Goal: Task Accomplishment & Management: Use online tool/utility

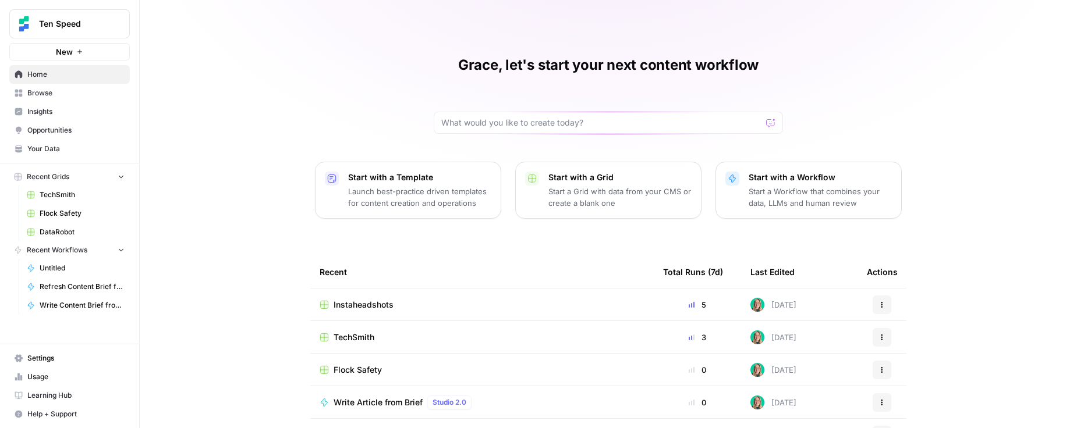
click at [89, 214] on span "Flock Safety" at bounding box center [82, 213] width 85 height 10
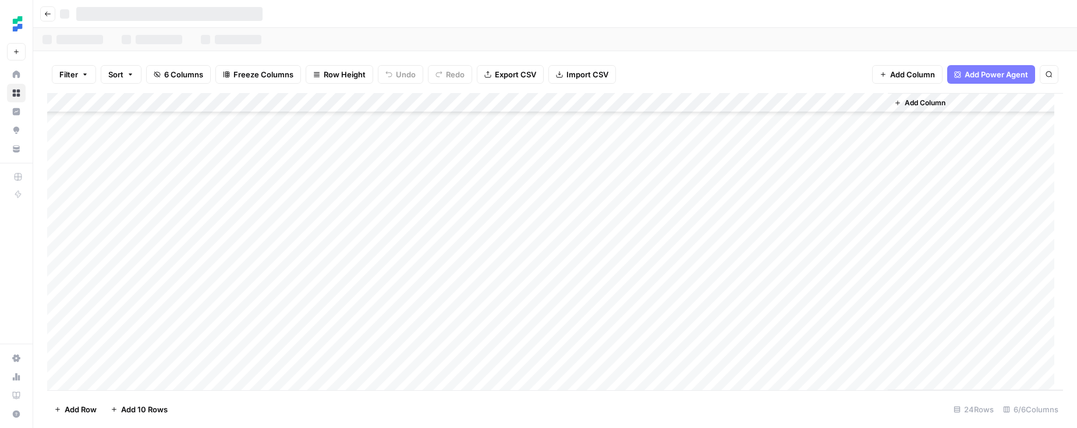
scroll to position [216, 0]
click at [166, 314] on div "Add Column" at bounding box center [555, 241] width 1016 height 297
click at [179, 342] on div "Add Column" at bounding box center [555, 241] width 1016 height 297
click at [182, 323] on div "Add Column" at bounding box center [555, 241] width 1016 height 297
click at [184, 321] on div "Add Column" at bounding box center [555, 241] width 1016 height 297
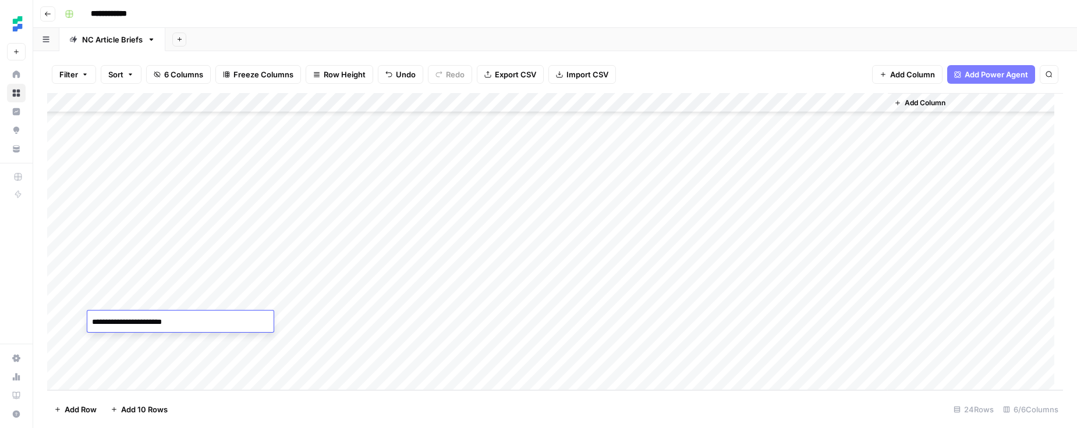
click at [172, 337] on div "Add Column" at bounding box center [555, 241] width 1016 height 297
click at [270, 357] on div "Add Column" at bounding box center [555, 241] width 1016 height 297
click at [133, 382] on div "Add Column" at bounding box center [555, 241] width 1016 height 297
paste textarea "**********"
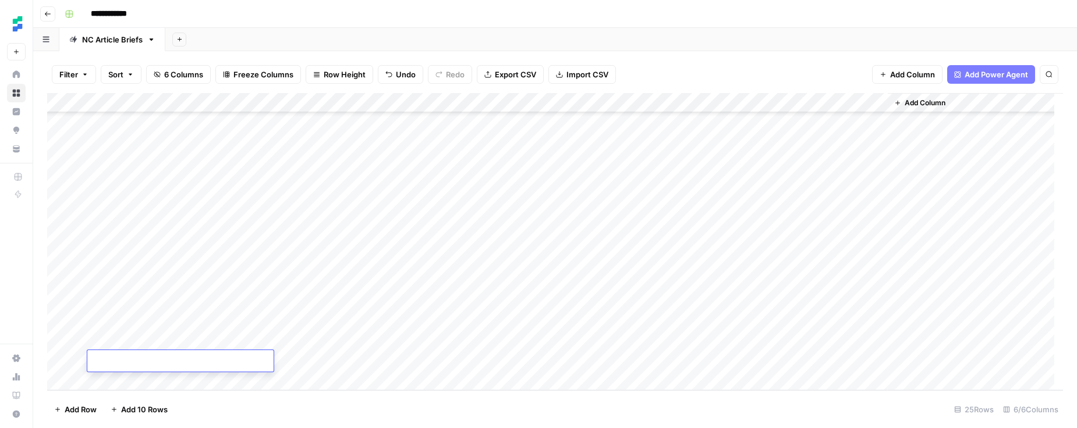
type textarea "**********"
click at [344, 362] on div "Add Column" at bounding box center [555, 241] width 1016 height 297
click at [400, 303] on div "Add Column" at bounding box center [555, 241] width 1016 height 297
click at [405, 305] on div "Add Column" at bounding box center [555, 241] width 1016 height 297
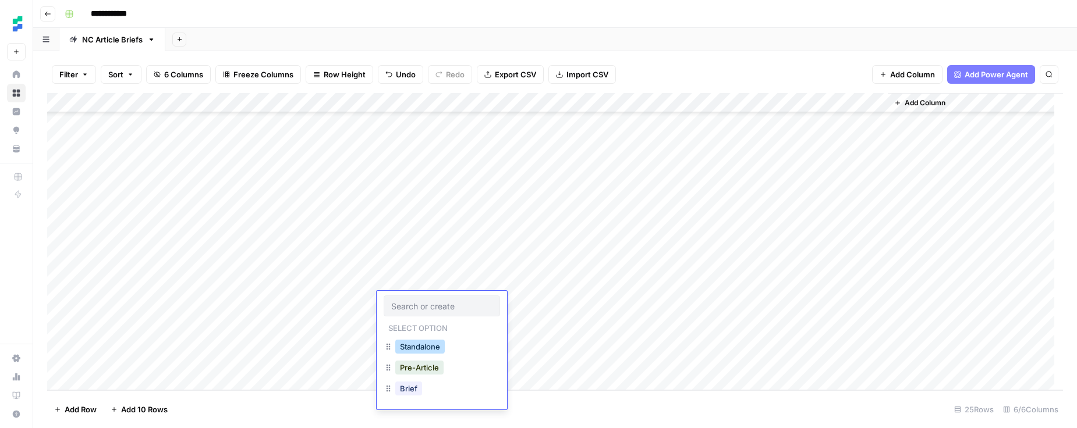
click at [407, 340] on button "Standalone" at bounding box center [419, 347] width 49 height 14
click at [406, 320] on div "Add Column" at bounding box center [555, 241] width 1016 height 297
click at [405, 324] on div "Add Column" at bounding box center [555, 241] width 1016 height 297
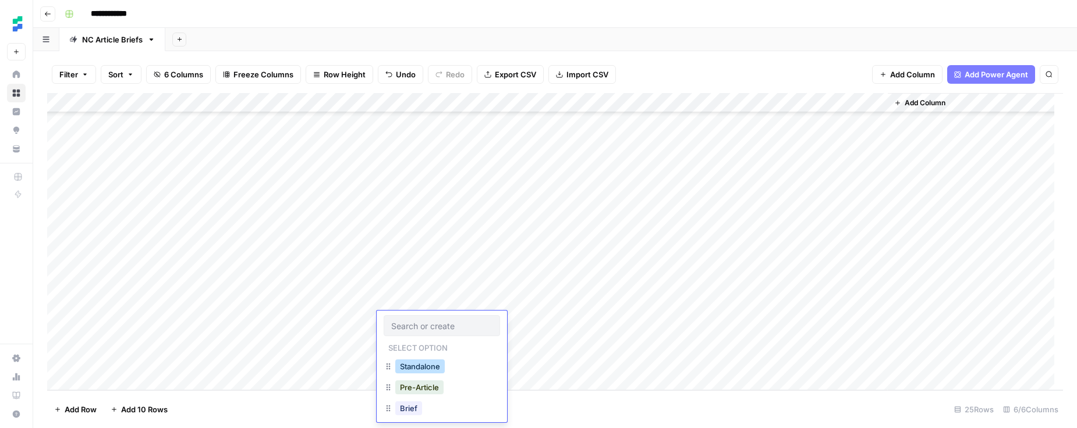
click at [407, 363] on button "Standalone" at bounding box center [419, 367] width 49 height 14
click at [403, 339] on div "Add Column" at bounding box center [555, 241] width 1016 height 297
click at [403, 342] on div "Add Column" at bounding box center [555, 241] width 1016 height 297
click at [408, 386] on button "Standalone" at bounding box center [419, 386] width 49 height 14
click at [403, 363] on div "Add Column" at bounding box center [555, 241] width 1016 height 297
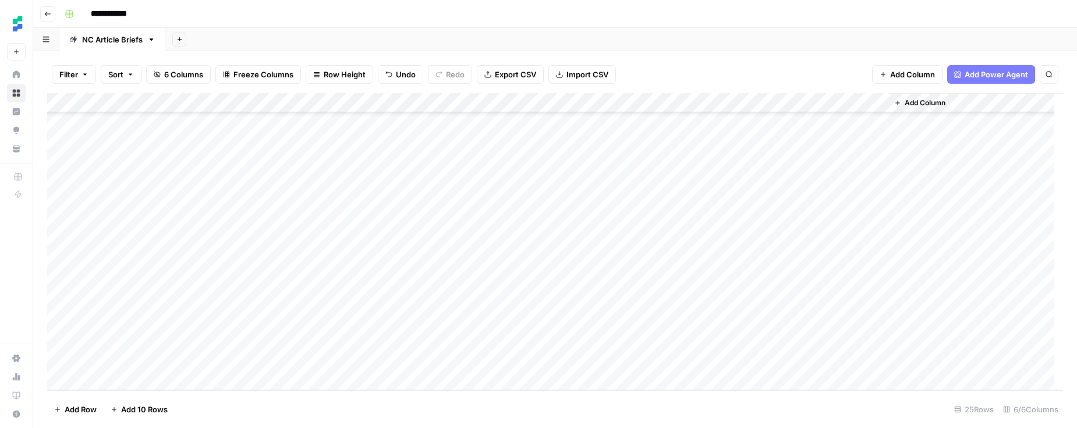
click at [400, 363] on div "Add Column" at bounding box center [555, 241] width 1016 height 297
click at [413, 398] on div "Standalone" at bounding box center [420, 406] width 54 height 16
click at [411, 403] on button "Standalone" at bounding box center [419, 406] width 49 height 14
click at [237, 291] on div "Add Column" at bounding box center [555, 241] width 1016 height 297
drag, startPoint x: 235, startPoint y: 299, endPoint x: 240, endPoint y: 354, distance: 55.5
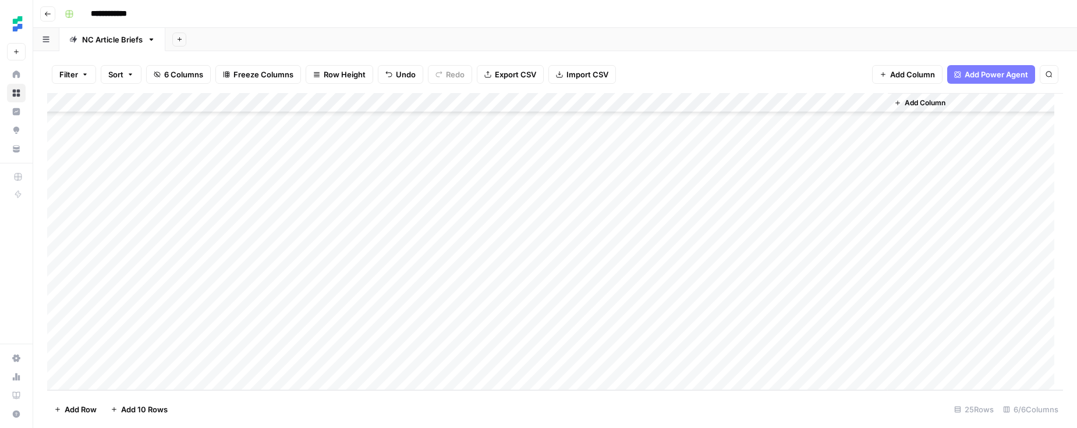
click at [240, 354] on div "Add Column" at bounding box center [555, 241] width 1016 height 297
click at [335, 301] on div "Add Column" at bounding box center [555, 241] width 1016 height 297
click at [346, 313] on div "Add Column" at bounding box center [555, 241] width 1016 height 297
click at [314, 337] on div "Add Column" at bounding box center [555, 241] width 1016 height 297
click at [357, 361] on div "Add Column" at bounding box center [555, 241] width 1016 height 297
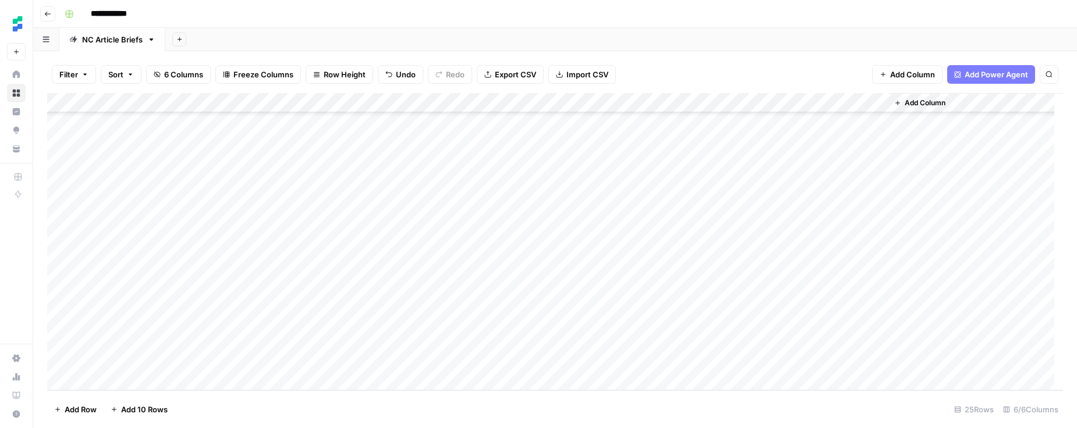
click at [331, 322] on div "Add Column" at bounding box center [555, 241] width 1016 height 297
click at [581, 301] on div "Add Column" at bounding box center [555, 241] width 1016 height 297
click at [580, 325] on div "Add Column" at bounding box center [555, 241] width 1016 height 297
click at [576, 338] on div "Add Column" at bounding box center [555, 241] width 1016 height 297
click at [578, 363] on div "Add Column" at bounding box center [555, 241] width 1016 height 297
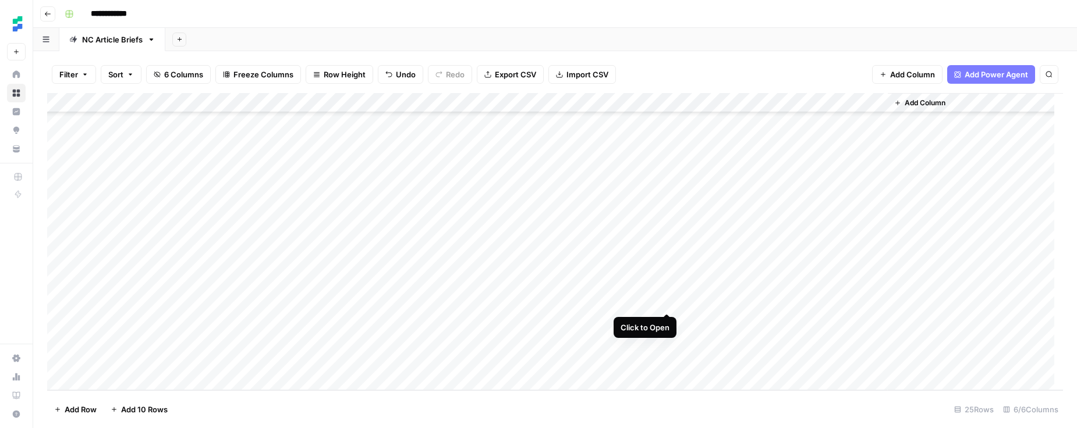
click at [667, 299] on div "Add Column" at bounding box center [555, 241] width 1016 height 297
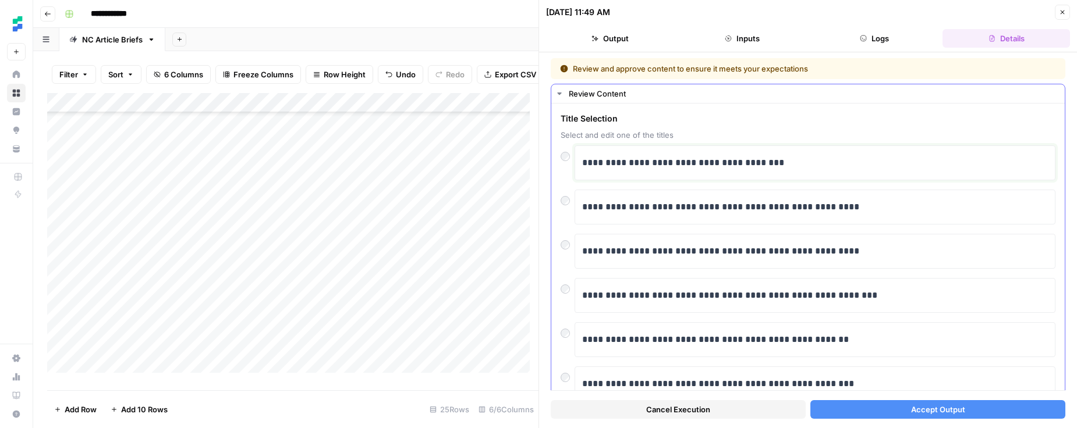
click at [737, 169] on p "**********" at bounding box center [810, 162] width 457 height 15
click at [955, 406] on span "Accept Output" at bounding box center [938, 410] width 54 height 12
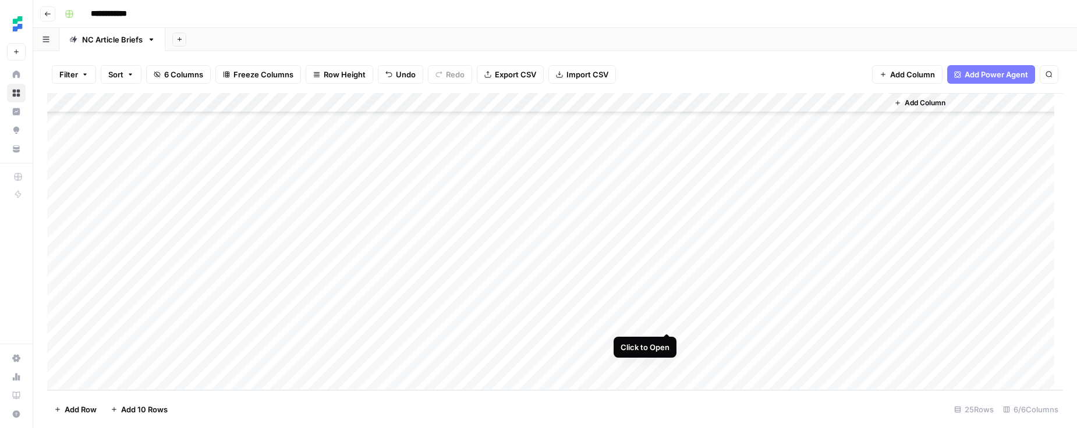
click at [665, 321] on div "Add Column" at bounding box center [555, 241] width 1016 height 297
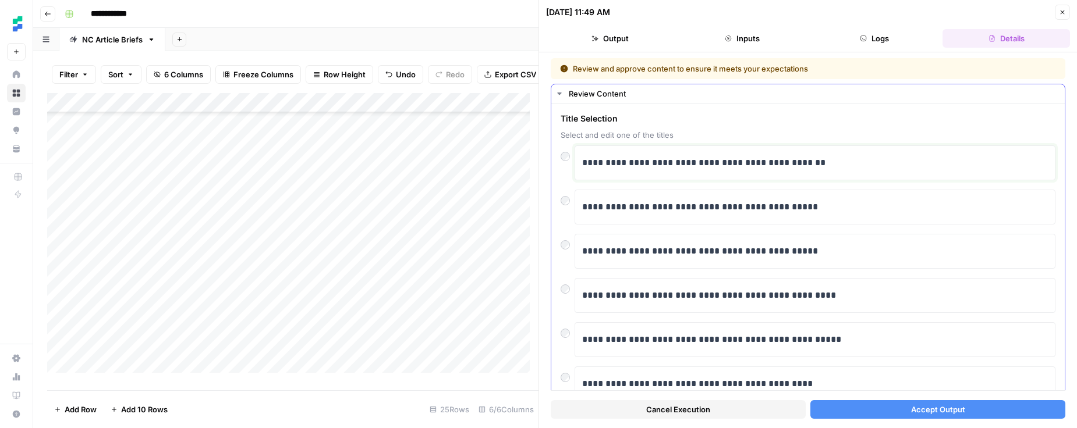
click at [687, 173] on div "**********" at bounding box center [815, 163] width 466 height 24
click at [933, 408] on span "Accept Output" at bounding box center [938, 410] width 54 height 12
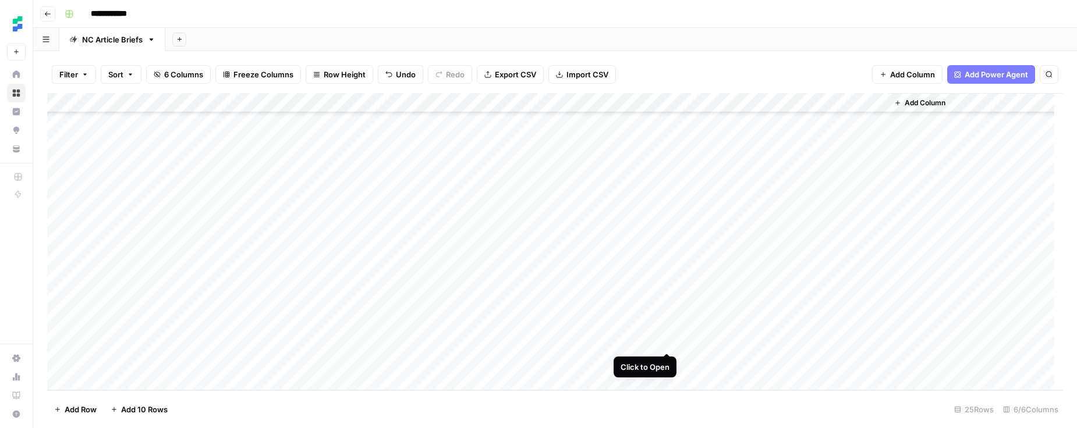
click at [668, 339] on div "Add Column" at bounding box center [555, 241] width 1016 height 297
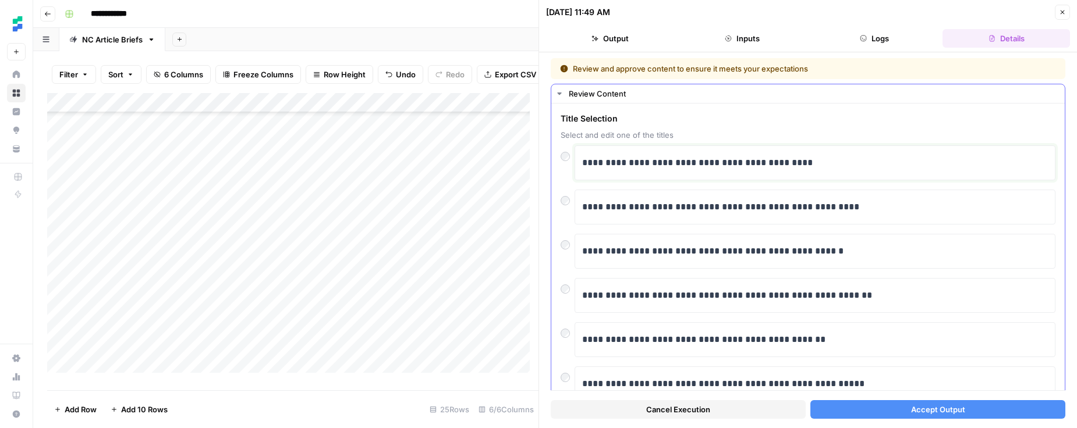
click at [742, 169] on p "**********" at bounding box center [810, 162] width 457 height 15
click at [919, 404] on span "Accept Output" at bounding box center [938, 410] width 54 height 12
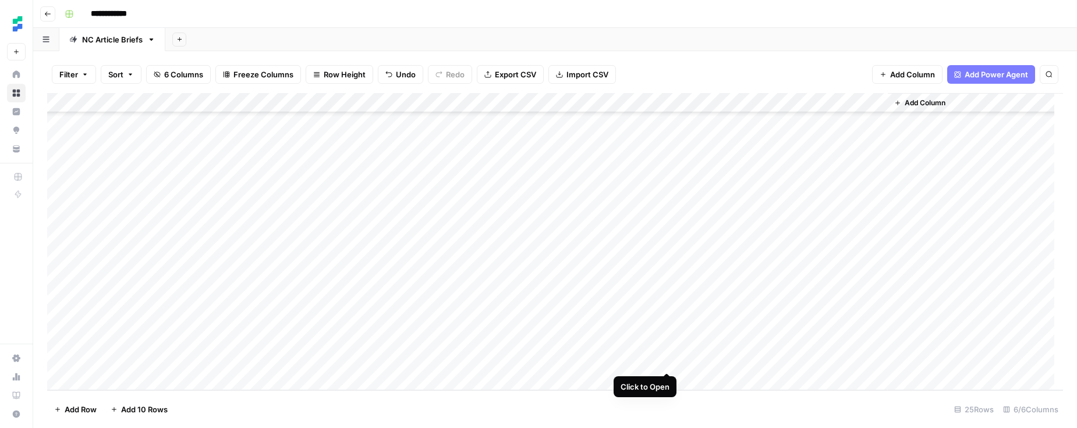
click at [666, 362] on div "Add Column" at bounding box center [555, 241] width 1016 height 297
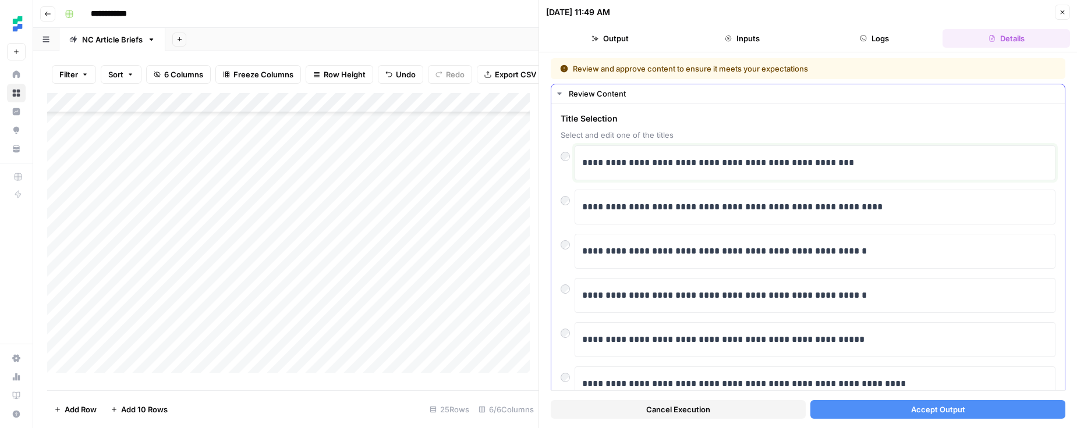
click at [724, 161] on p "**********" at bounding box center [810, 162] width 457 height 15
click at [932, 417] on button "Accept Output" at bounding box center [937, 409] width 255 height 19
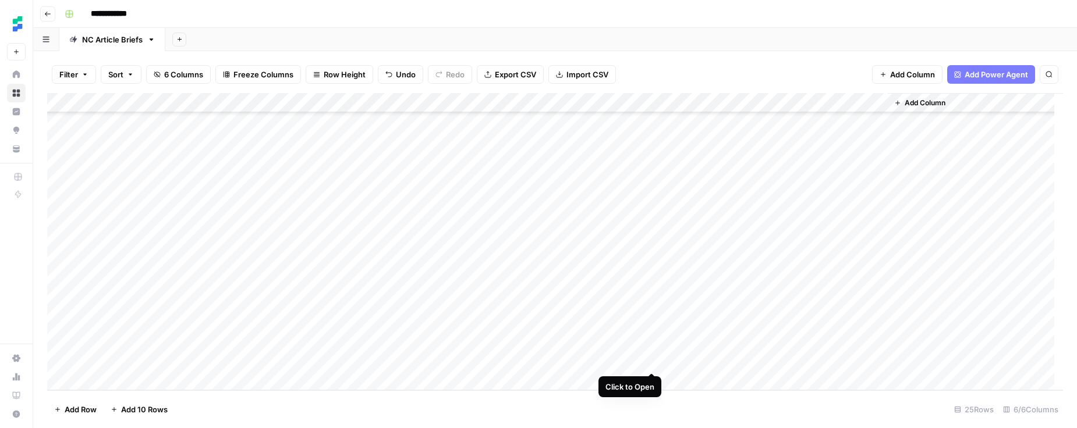
click at [653, 360] on div "Add Column" at bounding box center [555, 241] width 1016 height 297
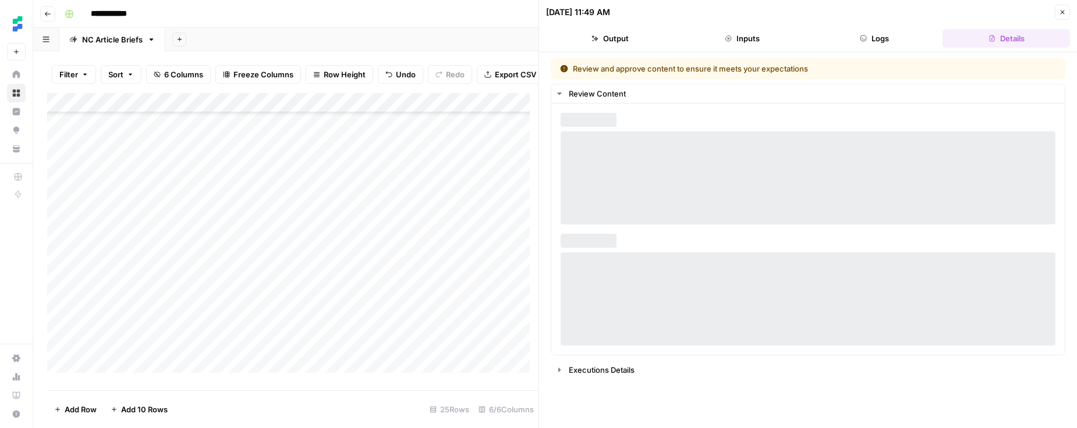
click at [648, 35] on button "Output" at bounding box center [609, 38] width 127 height 19
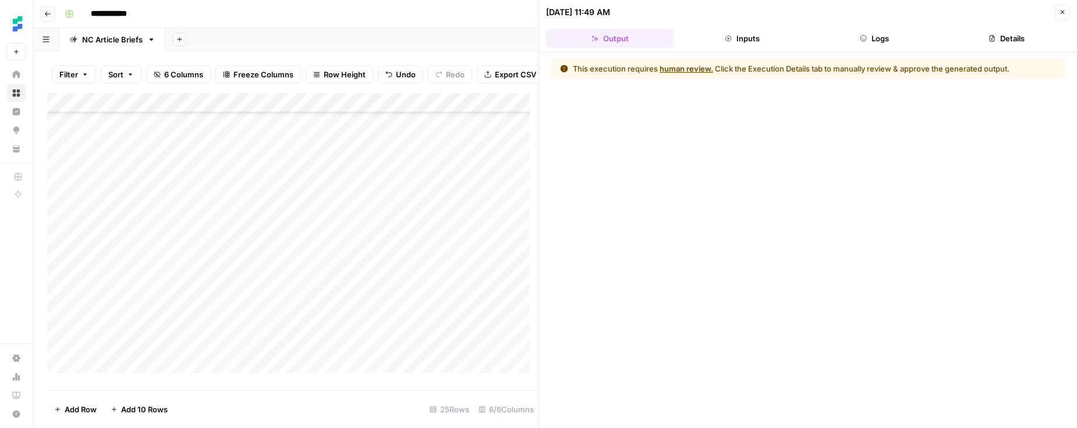
click at [747, 38] on button "Inputs" at bounding box center [741, 38] width 127 height 19
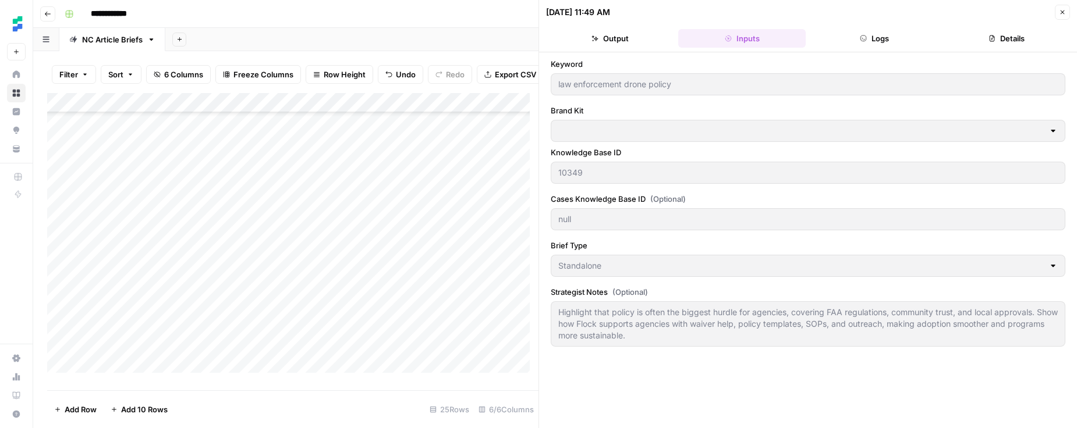
click at [860, 26] on header "[DATE] 11:49 AM Close Output Inputs Logs Details" at bounding box center [808, 26] width 538 height 52
type input "Flock Safety"
click at [869, 42] on button "Logs" at bounding box center [873, 38] width 127 height 19
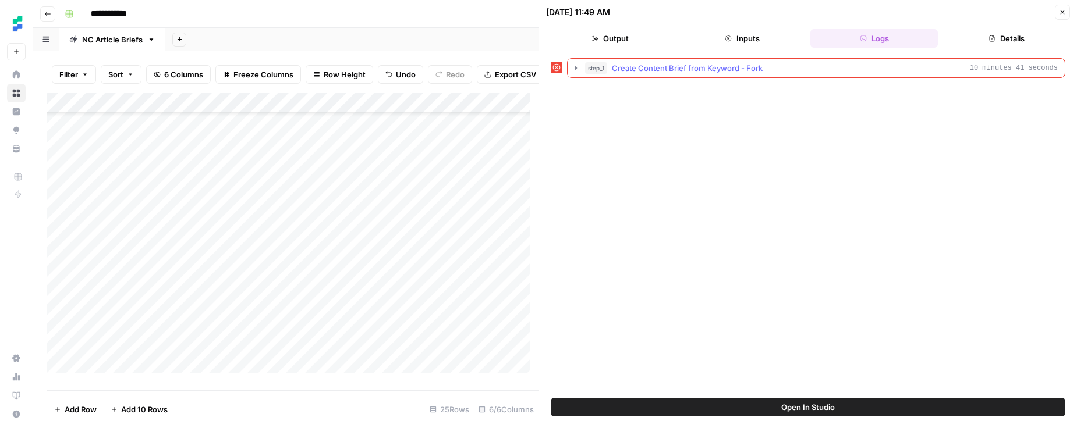
click at [577, 68] on icon "button" at bounding box center [575, 67] width 9 height 9
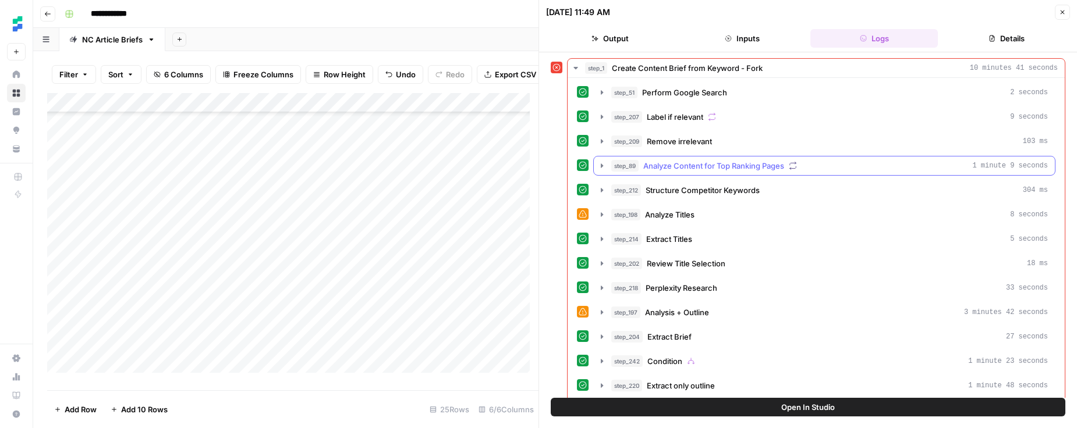
scroll to position [131, 0]
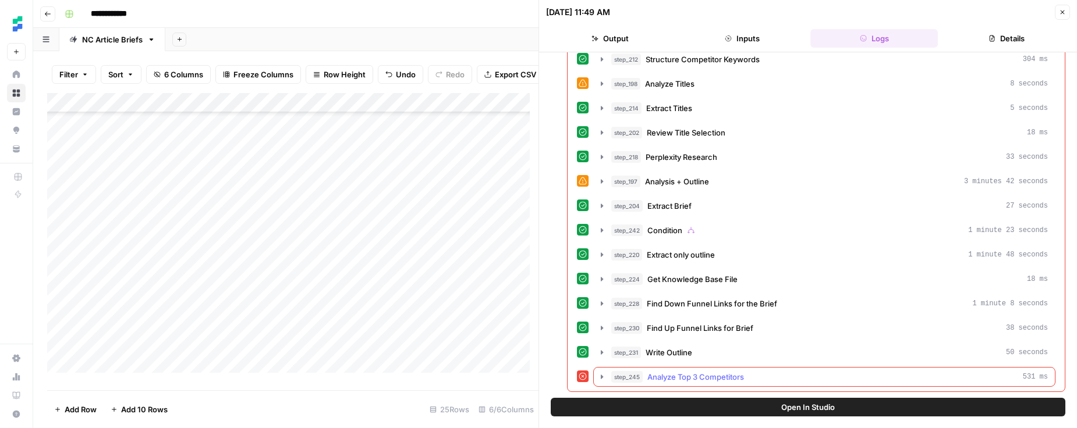
click at [607, 374] on button "step_245 Analyze Top 3 Competitors 531 ms" at bounding box center [824, 377] width 461 height 19
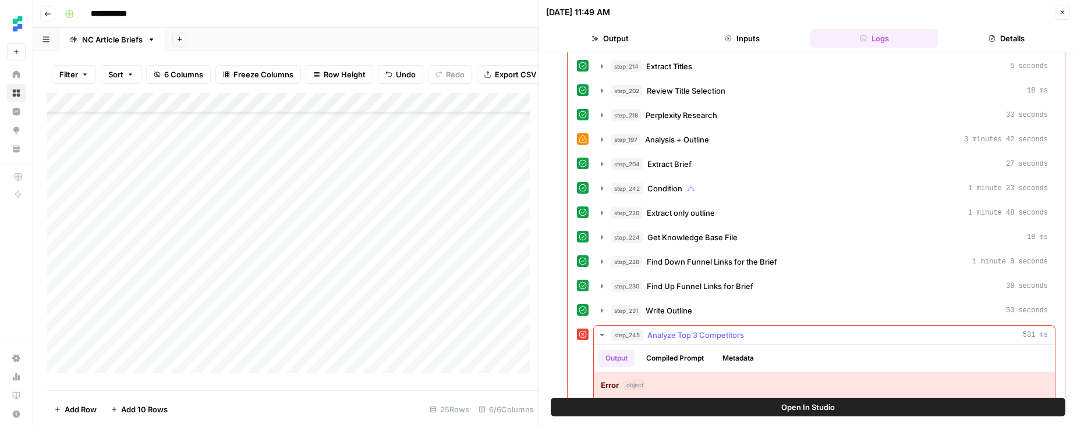
scroll to position [238, 0]
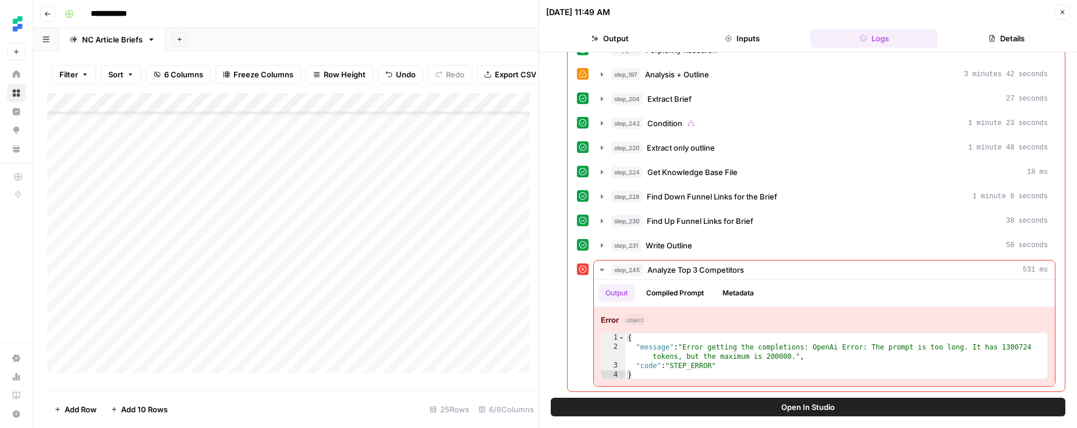
click at [1025, 38] on button "Details" at bounding box center [1005, 38] width 127 height 19
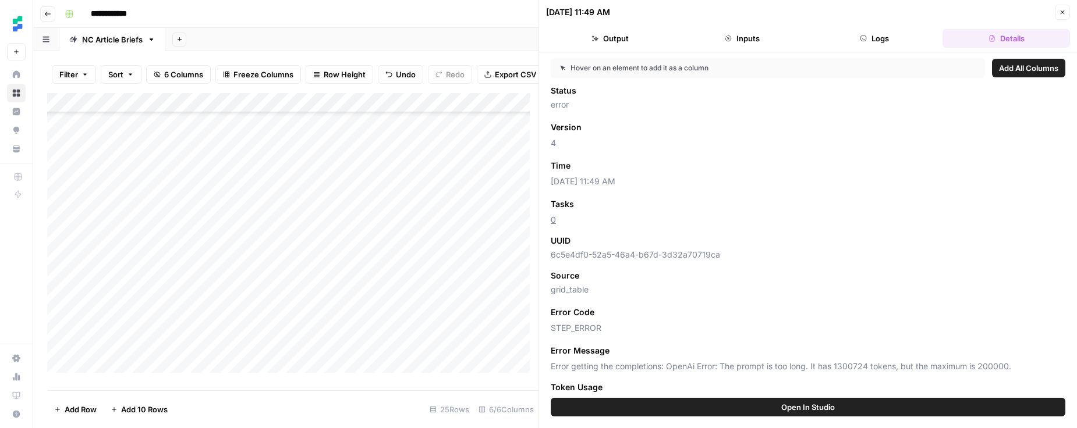
click at [1064, 11] on icon "button" at bounding box center [1062, 12] width 7 height 7
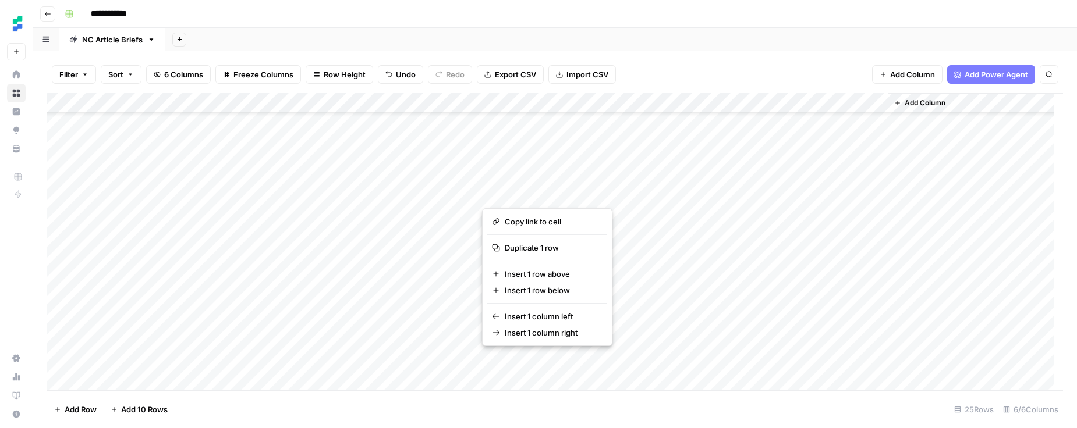
click at [503, 358] on button "button" at bounding box center [580, 361] width 196 height 20
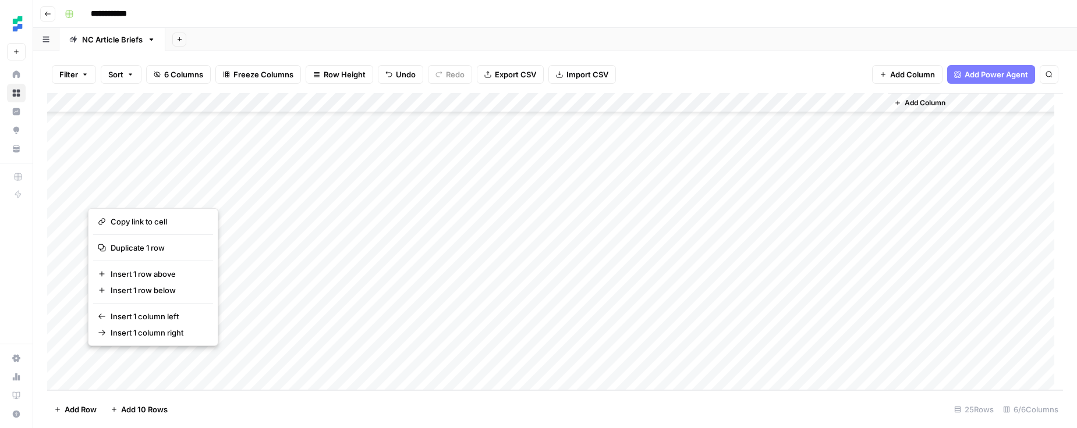
click at [224, 364] on button "button" at bounding box center [180, 361] width 185 height 20
click at [524, 370] on div "Add Column" at bounding box center [555, 241] width 1016 height 297
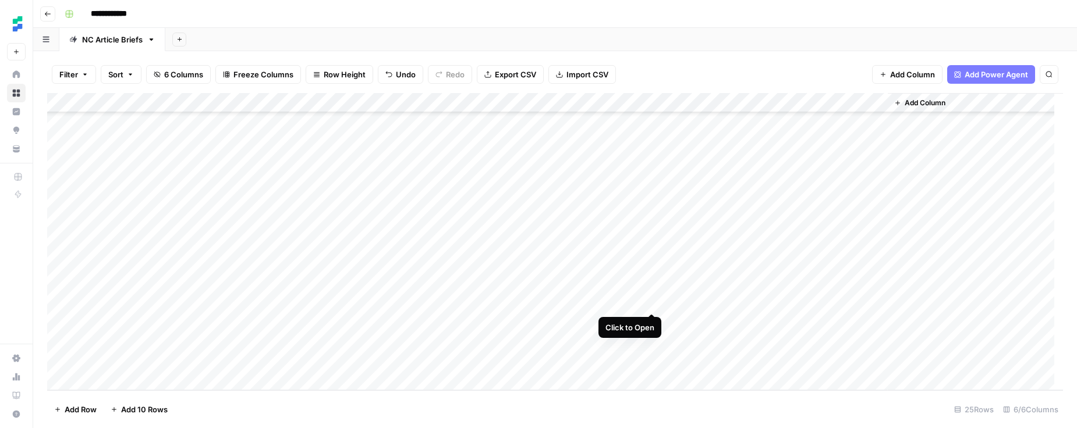
click at [645, 300] on div "Add Column" at bounding box center [555, 241] width 1016 height 297
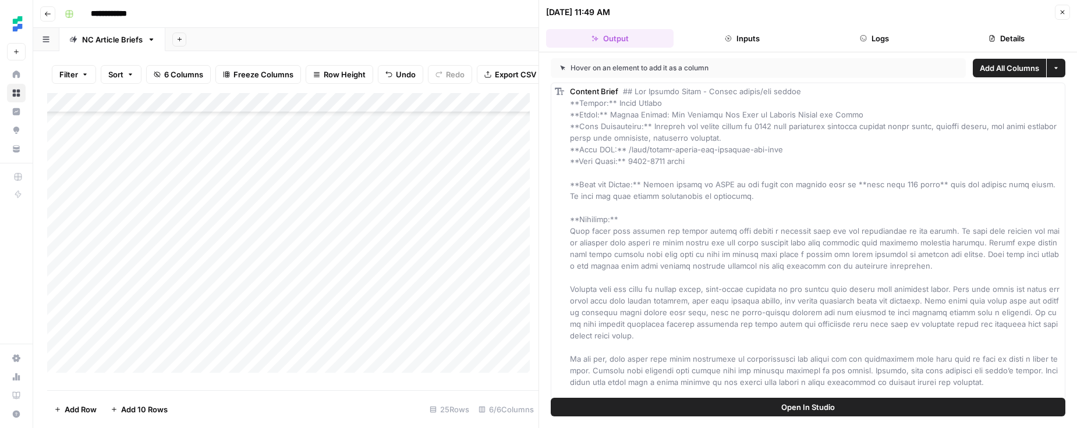
click at [1021, 32] on button "Details" at bounding box center [1005, 38] width 127 height 19
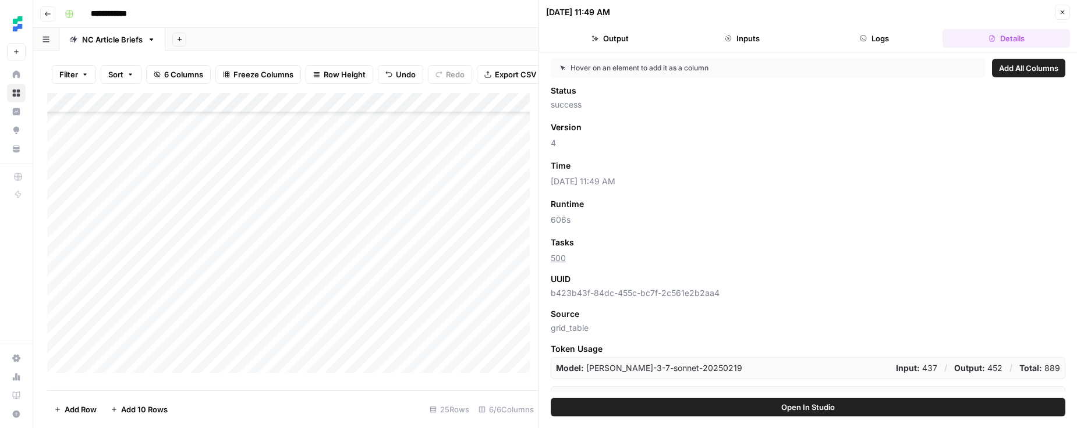
click at [1065, 15] on icon "button" at bounding box center [1062, 12] width 7 height 7
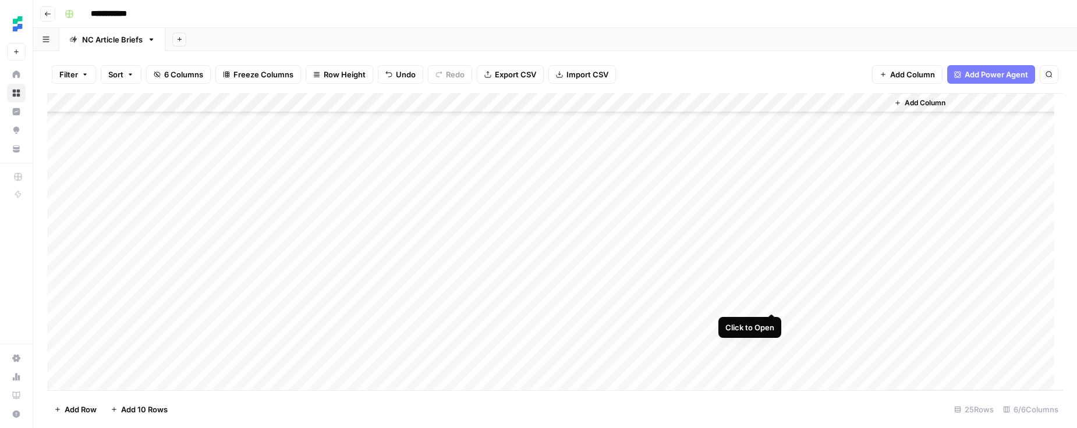
scroll to position [236, 0]
click at [769, 363] on div "Add Column" at bounding box center [555, 241] width 1016 height 297
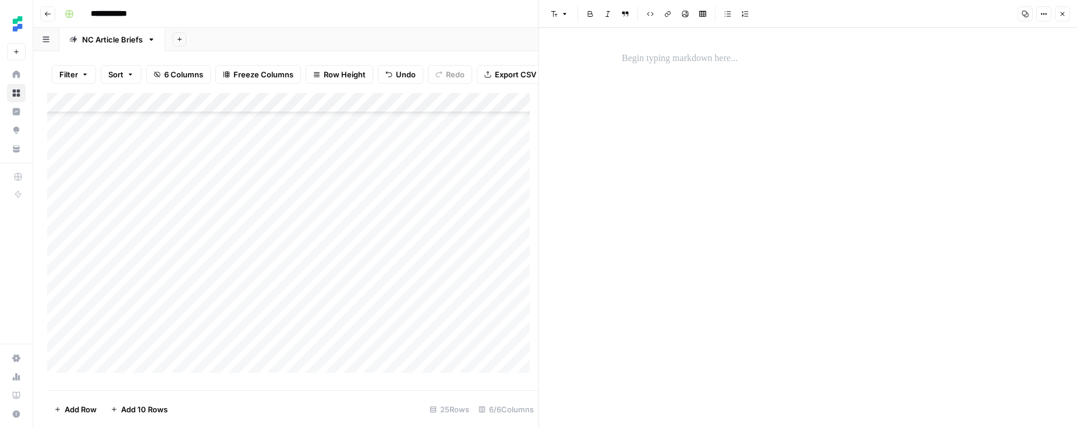
click at [1060, 16] on icon "button" at bounding box center [1062, 13] width 7 height 7
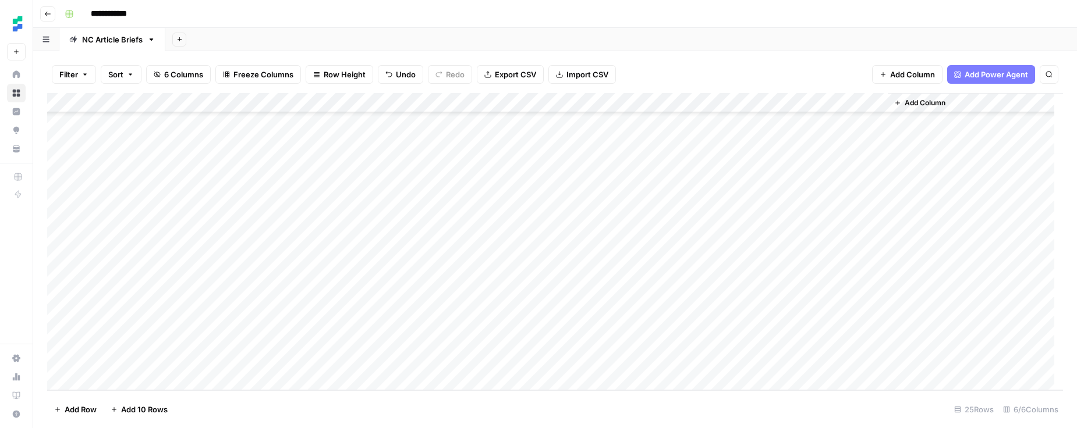
click at [768, 301] on div "Add Column" at bounding box center [555, 241] width 1016 height 297
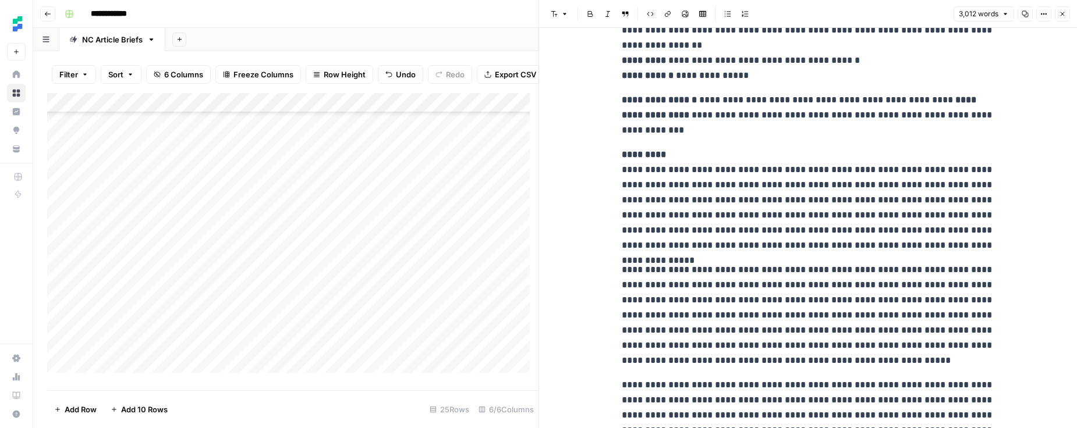
scroll to position [161, 0]
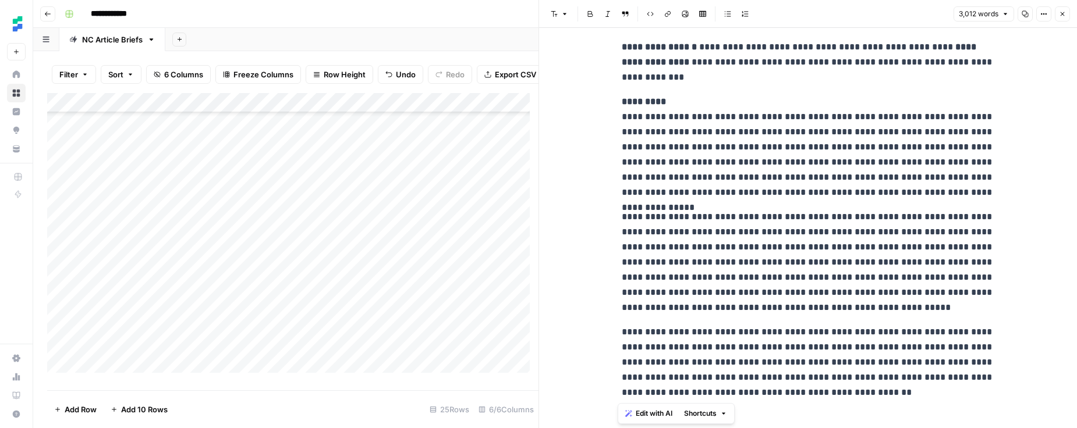
drag, startPoint x: 639, startPoint y: 125, endPoint x: 617, endPoint y: 118, distance: 23.4
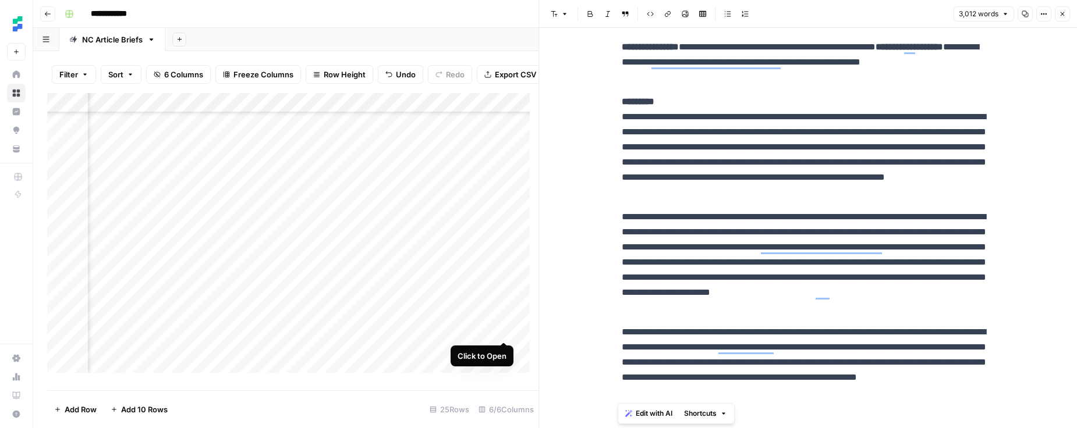
click at [503, 330] on div "Add Column" at bounding box center [292, 237] width 491 height 289
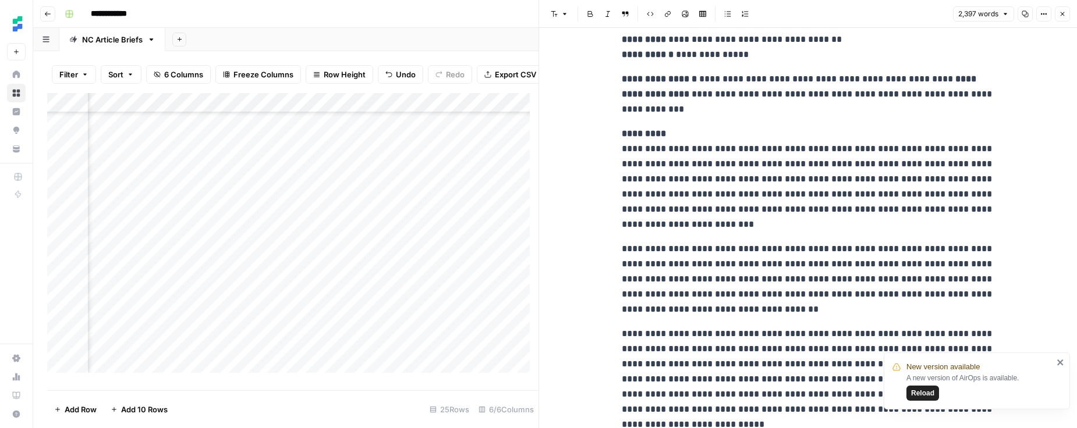
scroll to position [202, 0]
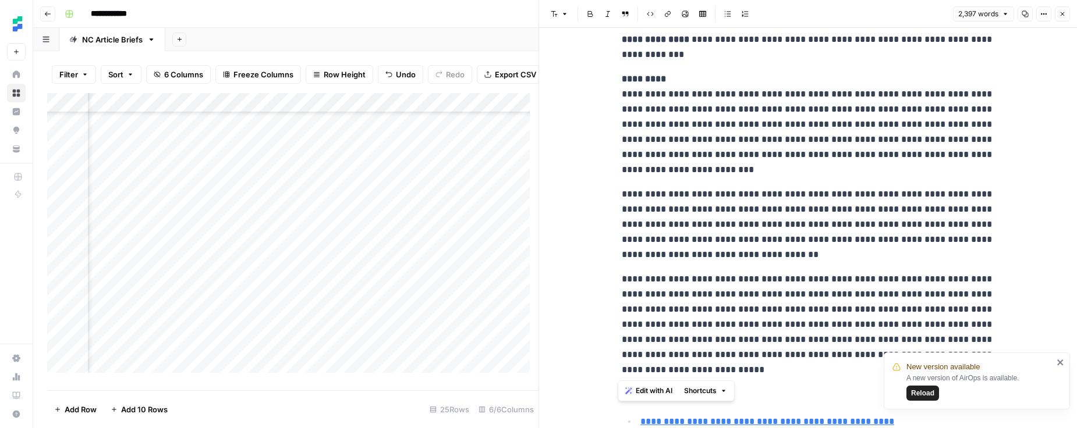
drag, startPoint x: 679, startPoint y: 185, endPoint x: 613, endPoint y: 92, distance: 113.5
click at [154, 344] on div "Add Column" at bounding box center [292, 237] width 491 height 289
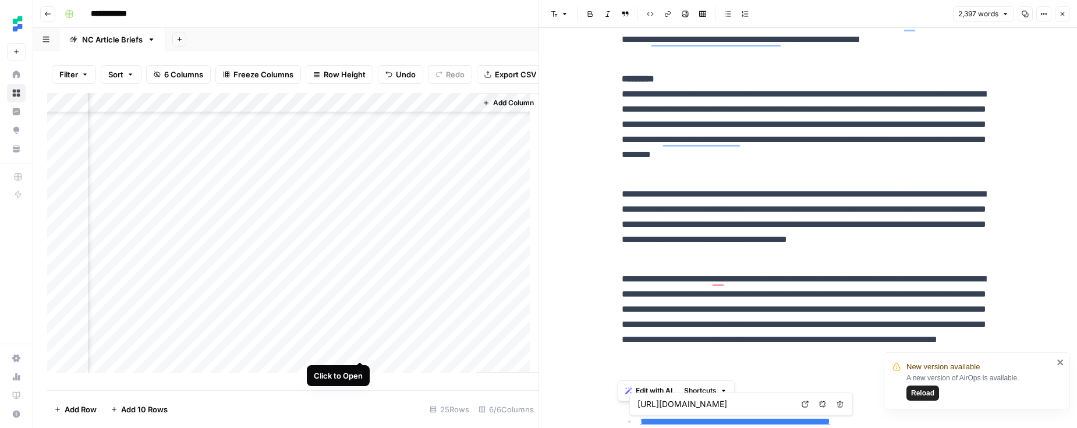
click at [358, 349] on div "Add Column" at bounding box center [292, 237] width 491 height 289
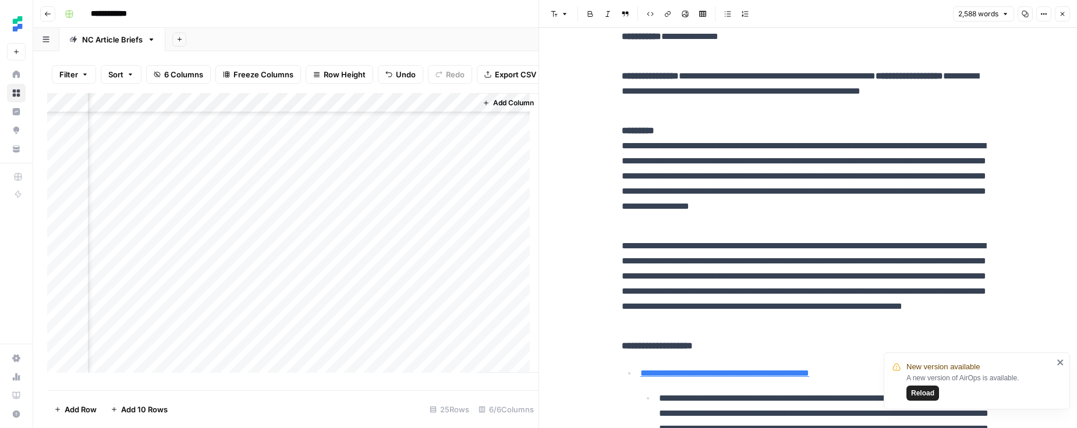
scroll to position [132, 0]
drag, startPoint x: 711, startPoint y: 209, endPoint x: 618, endPoint y: 141, distance: 115.8
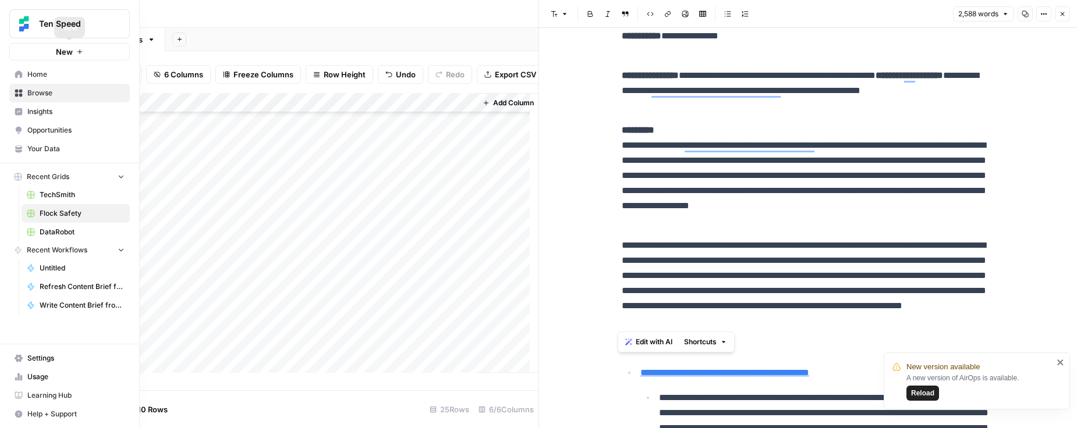
click at [24, 76] on link "Home" at bounding box center [69, 74] width 120 height 19
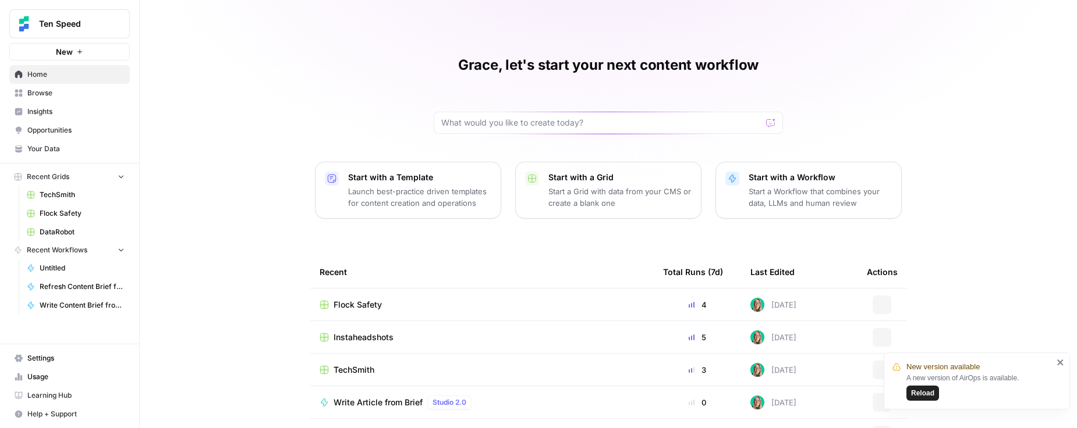
click at [77, 95] on span "Browse" at bounding box center [75, 93] width 97 height 10
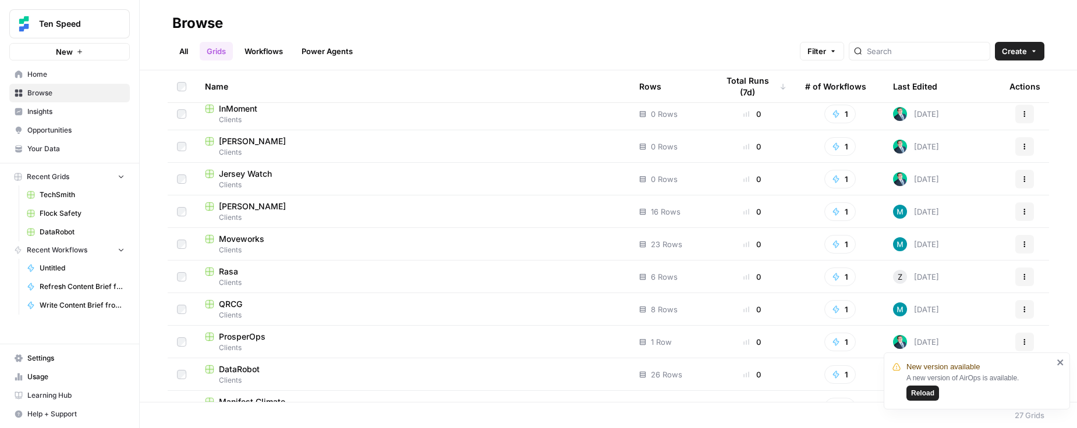
scroll to position [581, 0]
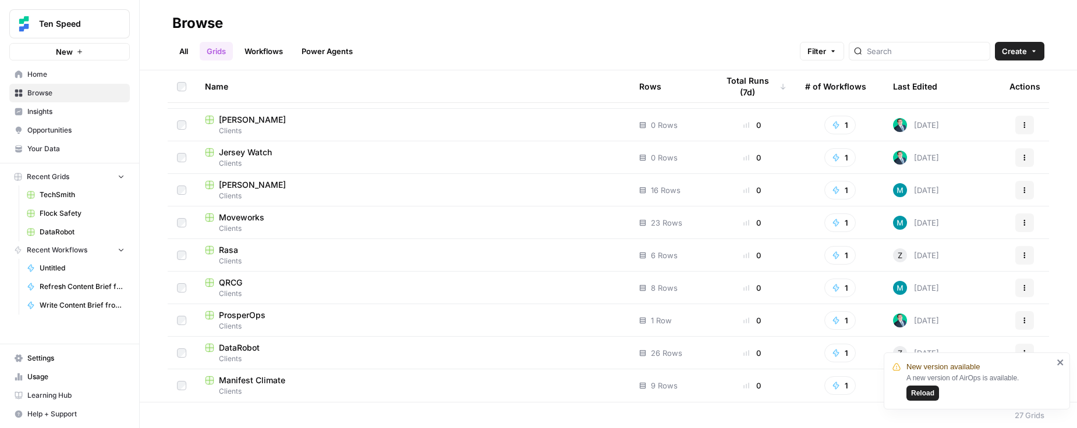
click at [68, 211] on span "Flock Safety" at bounding box center [82, 213] width 85 height 10
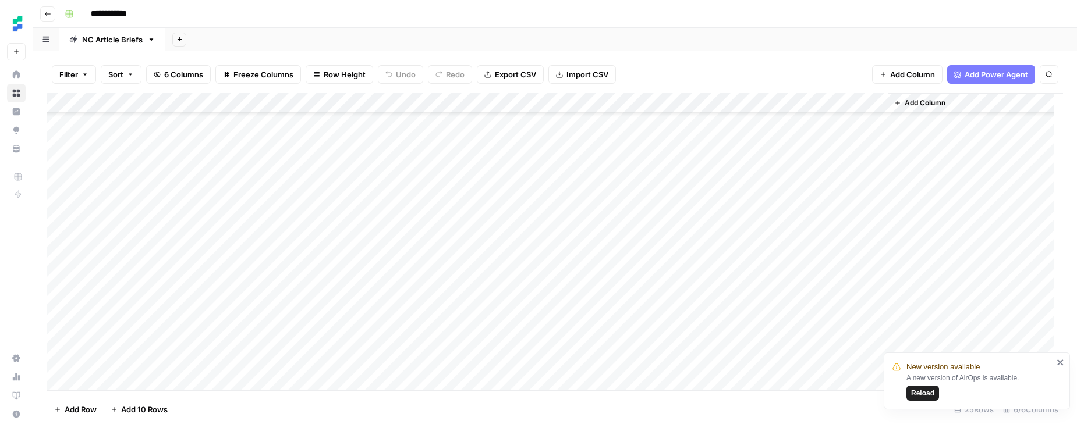
scroll to position [236, 0]
click at [650, 298] on div "Add Column" at bounding box center [555, 241] width 1016 height 297
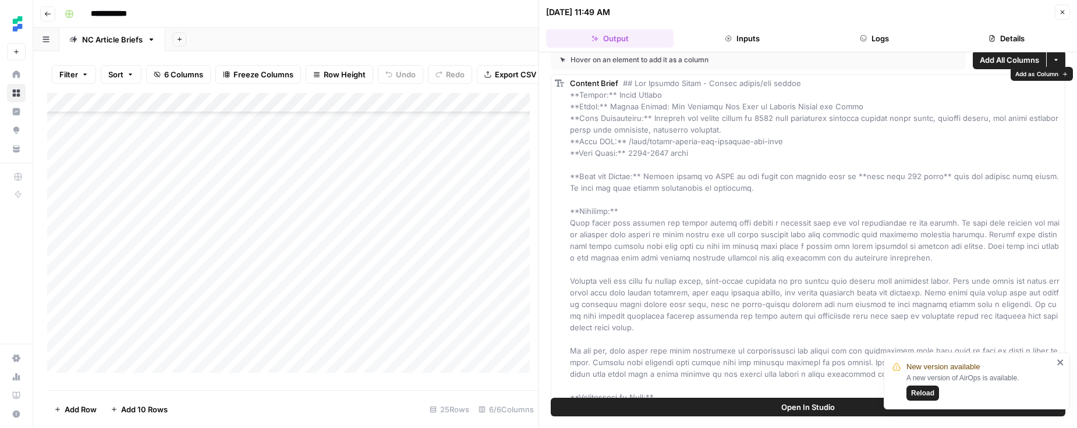
scroll to position [19, 0]
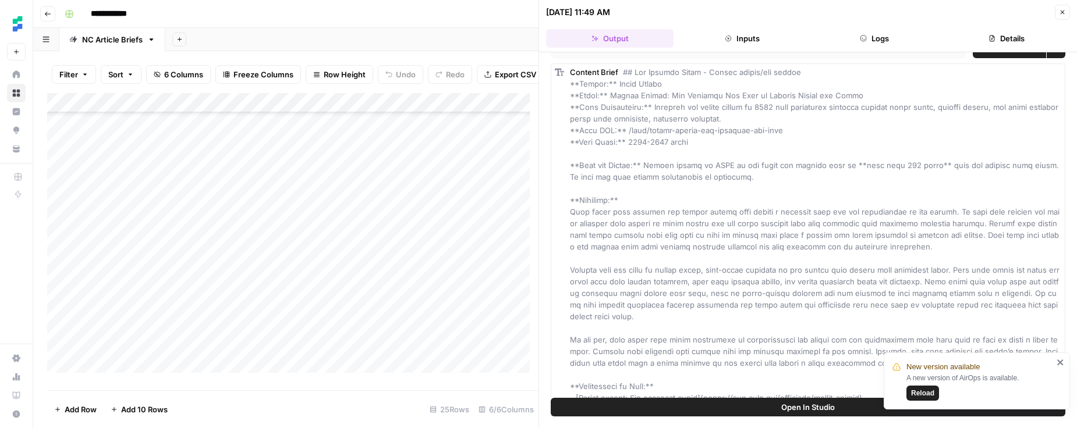
click at [1065, 12] on span "Close" at bounding box center [1065, 12] width 1 height 1
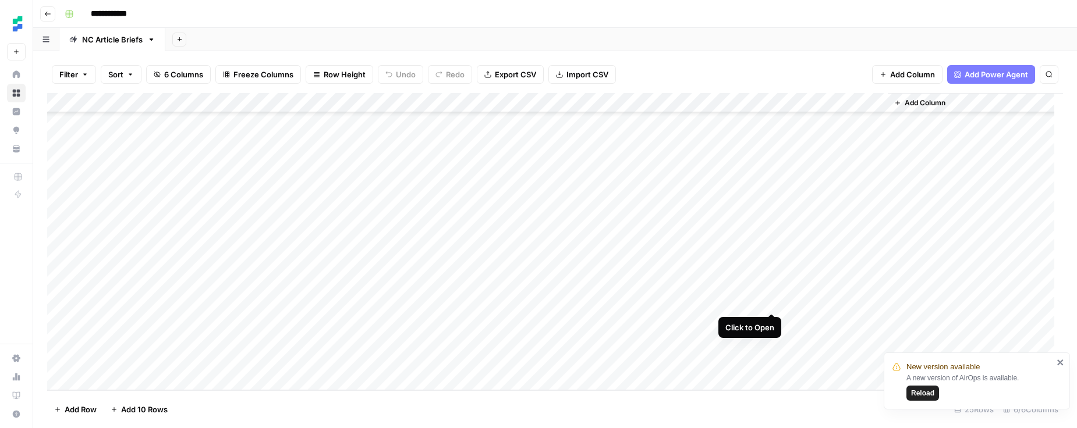
click at [772, 300] on div "Add Column" at bounding box center [555, 241] width 1016 height 297
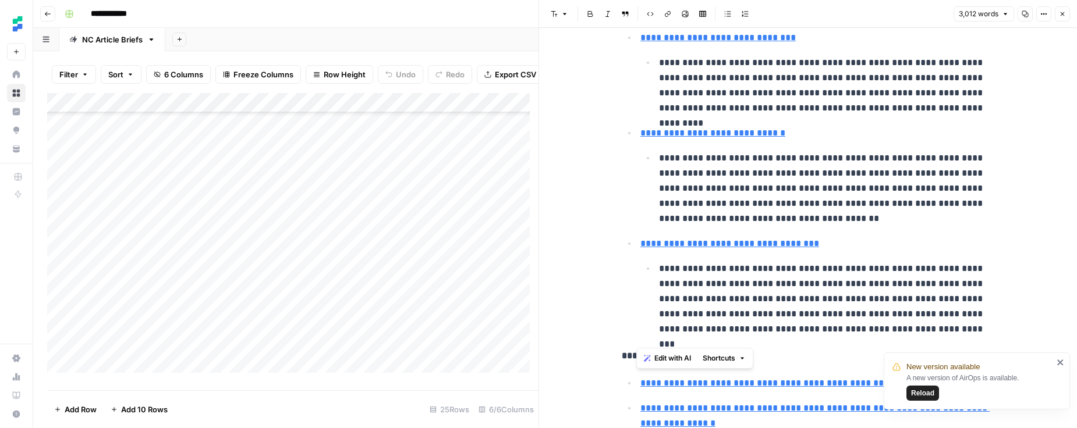
scroll to position [546, 0]
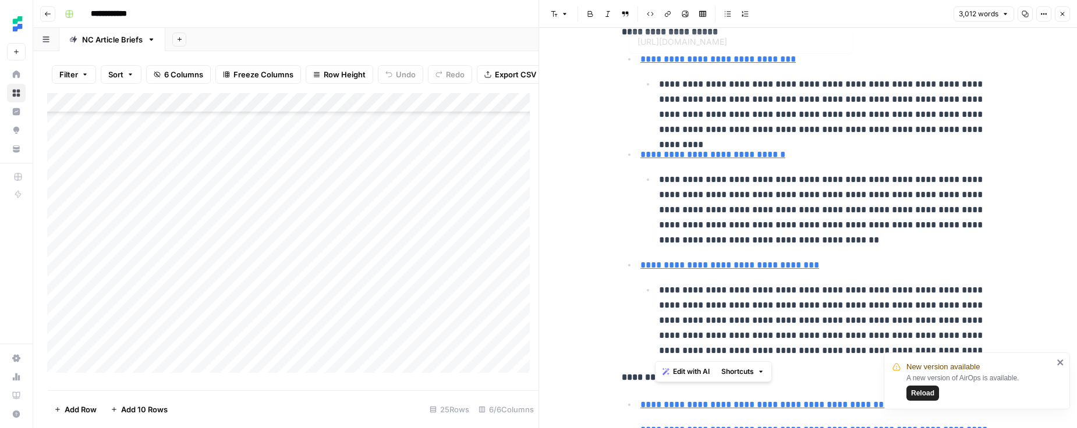
drag, startPoint x: 631, startPoint y: 36, endPoint x: 633, endPoint y: 61, distance: 25.1
click at [633, 60] on ul "**********" at bounding box center [808, 204] width 373 height 307
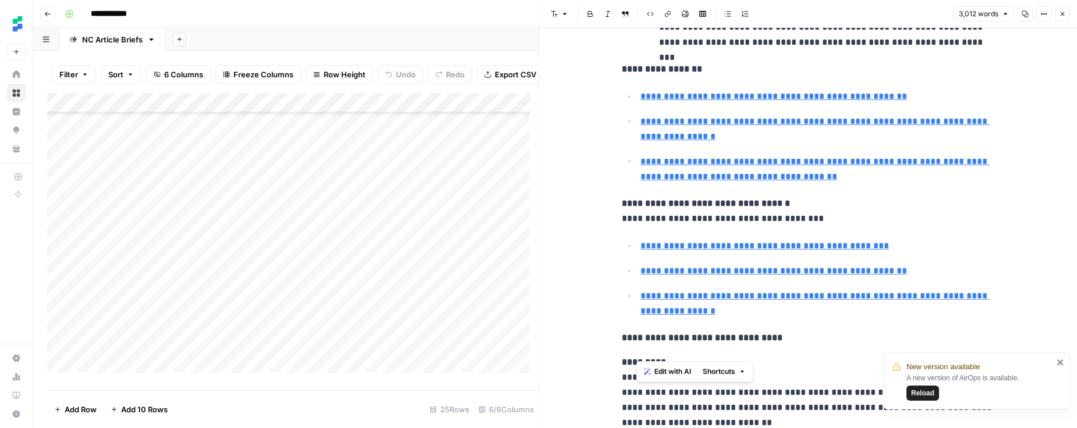
scroll to position [861, 0]
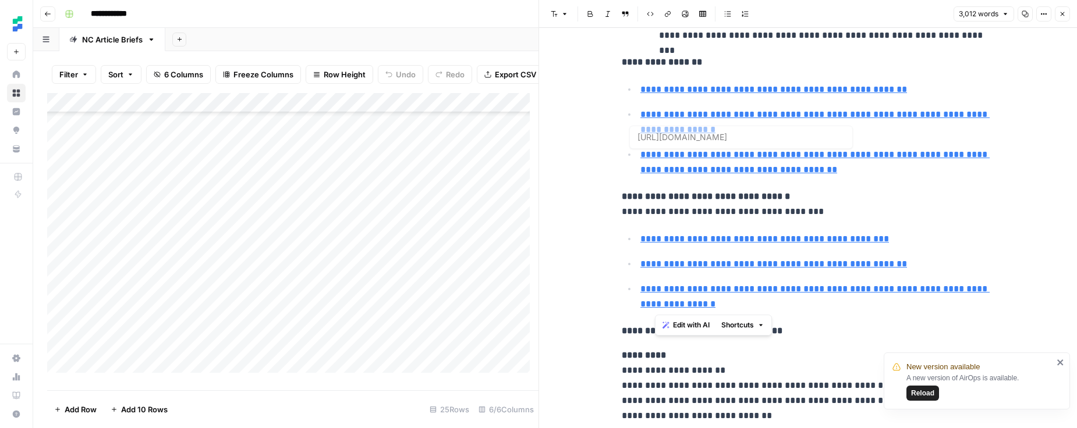
type input "https://www.flocksafety.com/blog/think-big-start-small-4-tips-to-fund-new-polic…"
drag, startPoint x: 741, startPoint y: 302, endPoint x: 619, endPoint y: 64, distance: 267.6
copy div "**********"
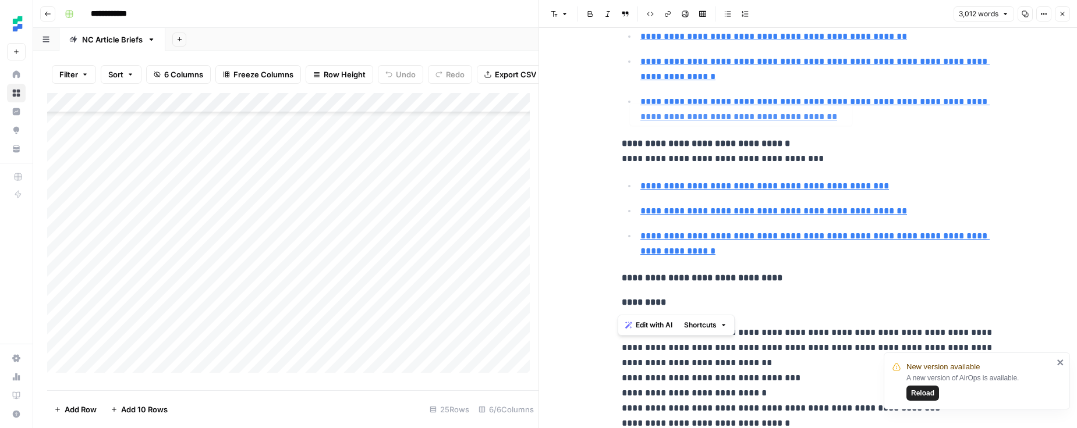
scroll to position [1052, 0]
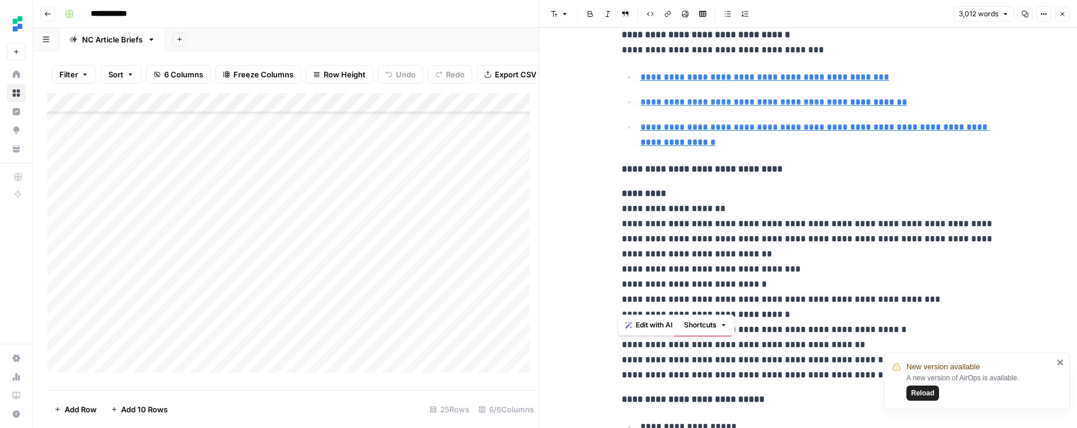
type input "https://www.flocksafety.com/blog/think-big-start-small-4-tips-to-fund-new-polic…"
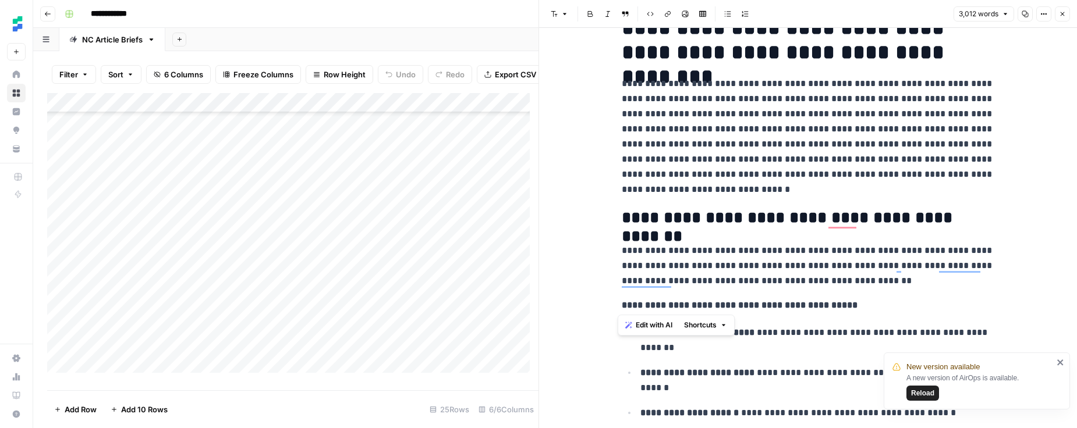
scroll to position [0, 0]
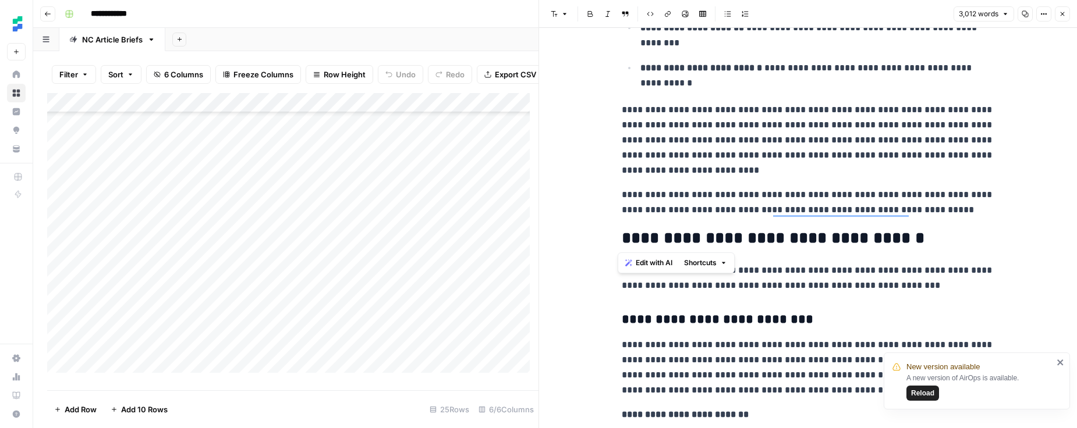
drag, startPoint x: 718, startPoint y: 200, endPoint x: 725, endPoint y: 229, distance: 30.5
drag, startPoint x: 728, startPoint y: 361, endPoint x: 732, endPoint y: 377, distance: 16.4
click at [728, 201] on p "**********" at bounding box center [808, 202] width 373 height 30
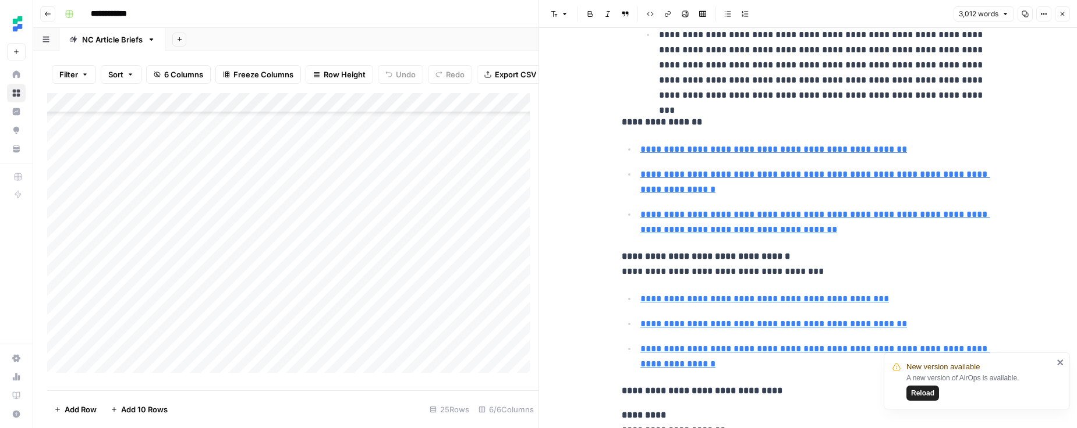
type input "https://www.flocksafety.com/blog/public-safety-drones"
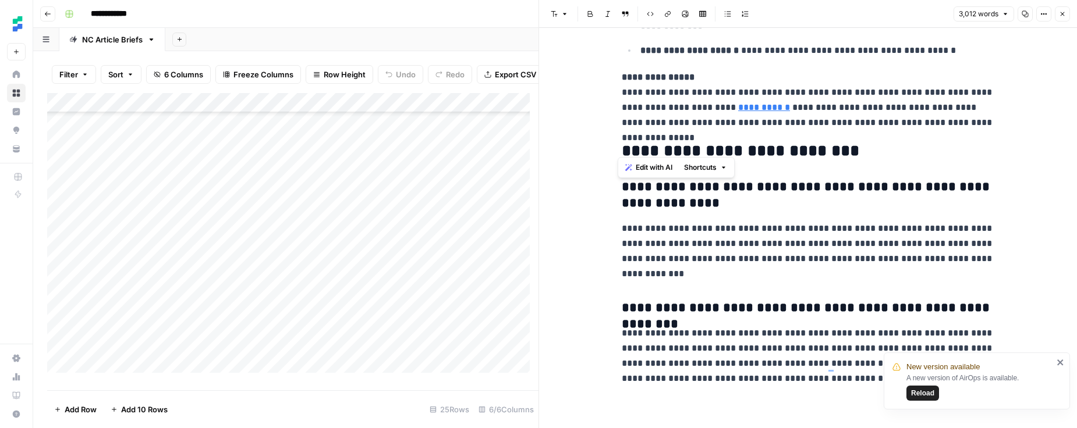
drag, startPoint x: 619, startPoint y: 207, endPoint x: 1044, endPoint y: 127, distance: 431.8
copy div "**********"
click at [1064, 14] on icon "button" at bounding box center [1062, 13] width 7 height 7
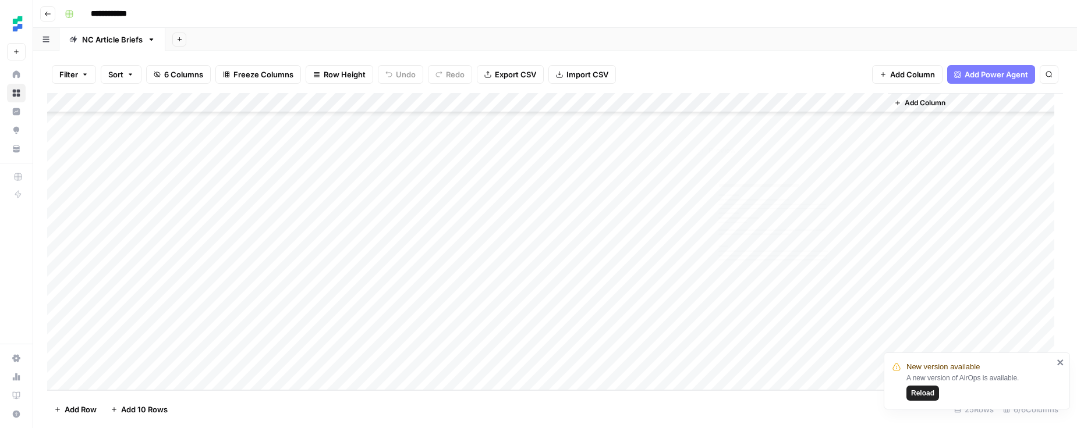
click at [772, 322] on div "Add Column" at bounding box center [555, 241] width 1016 height 297
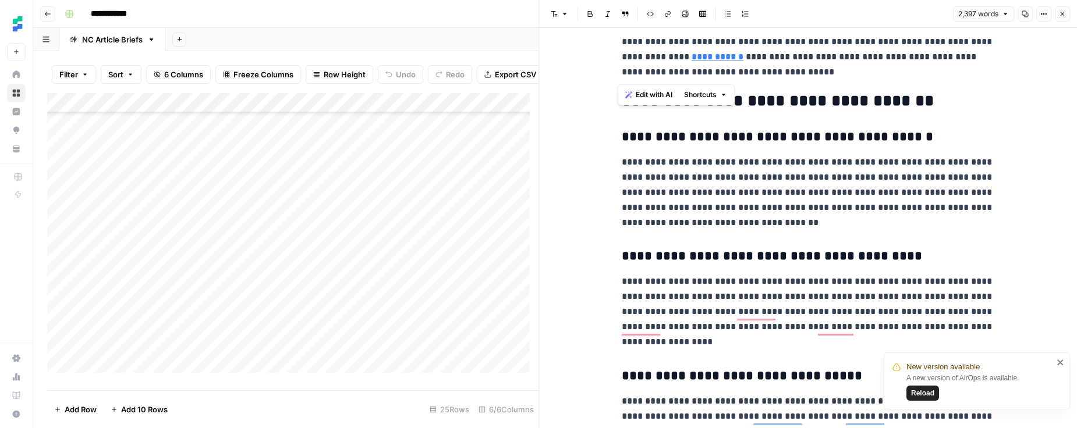
drag, startPoint x: 617, startPoint y: 155, endPoint x: 842, endPoint y: 77, distance: 238.0
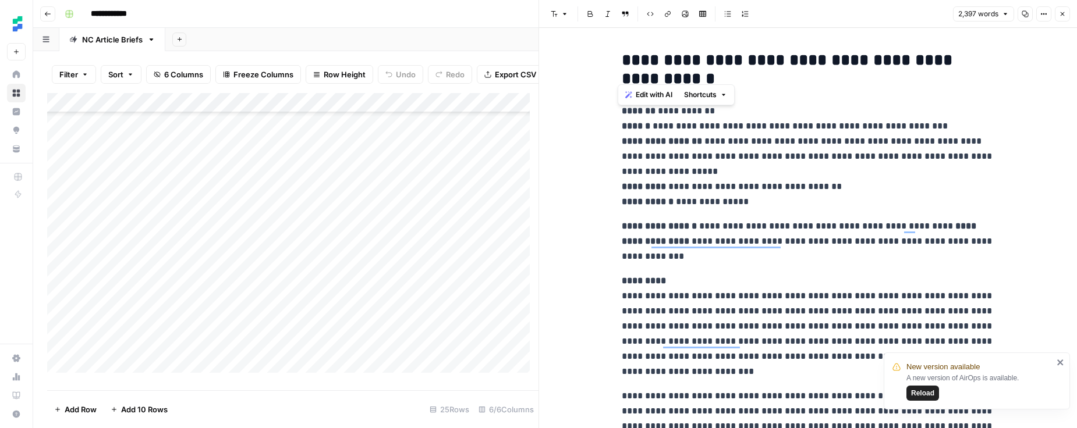
scroll to position [5689, 0]
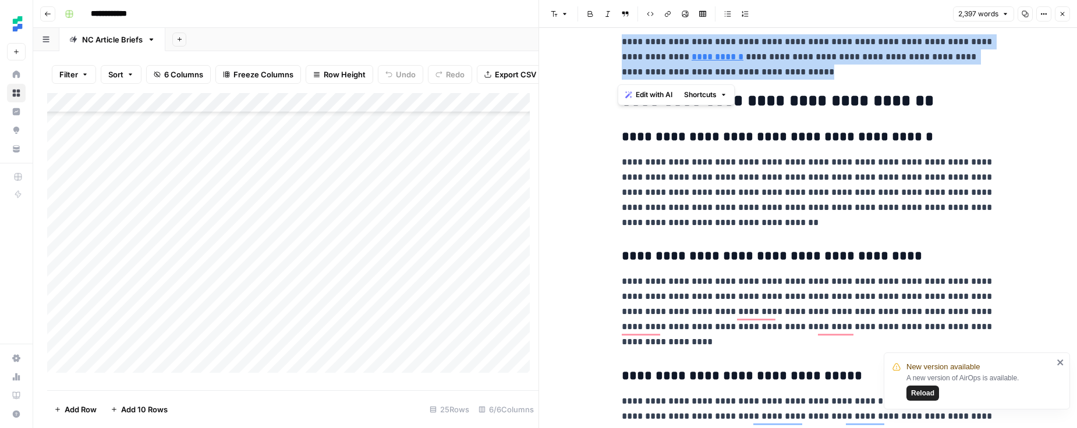
click at [1062, 12] on icon "button" at bounding box center [1062, 13] width 7 height 7
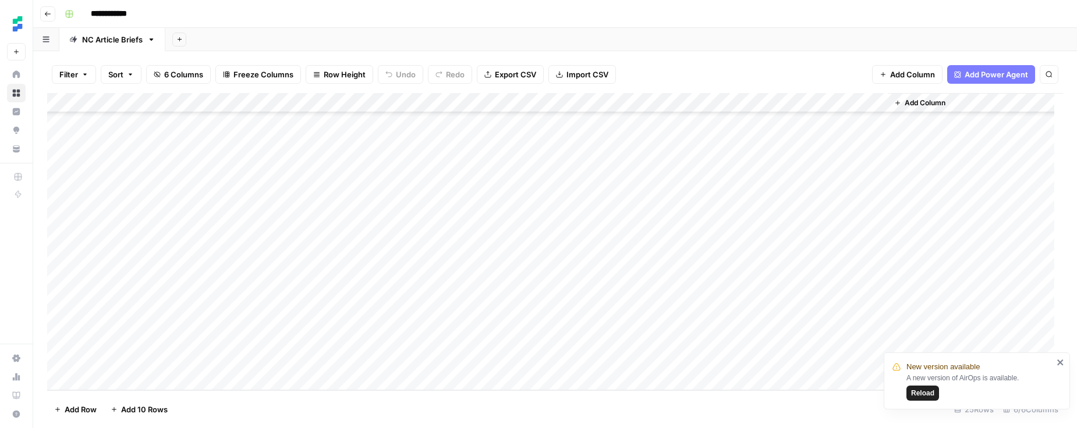
click at [773, 342] on div "Add Column" at bounding box center [555, 241] width 1016 height 297
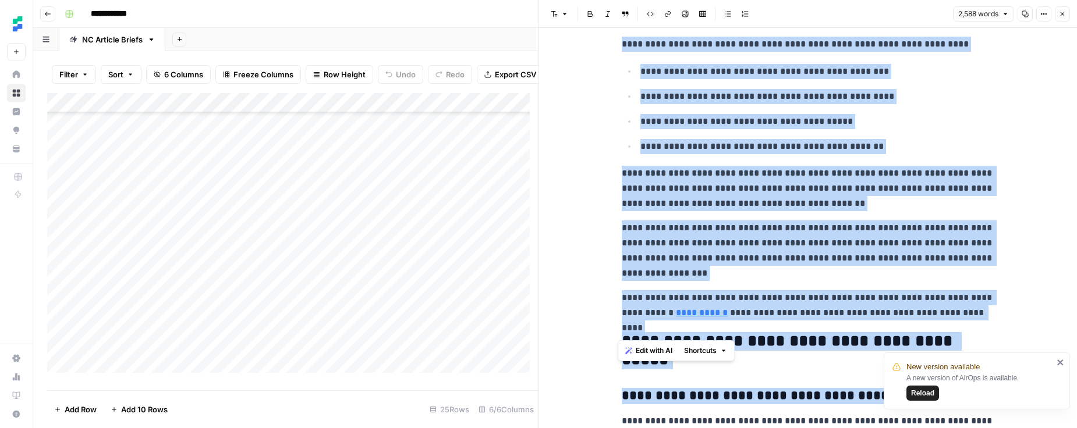
scroll to position [7263, 0]
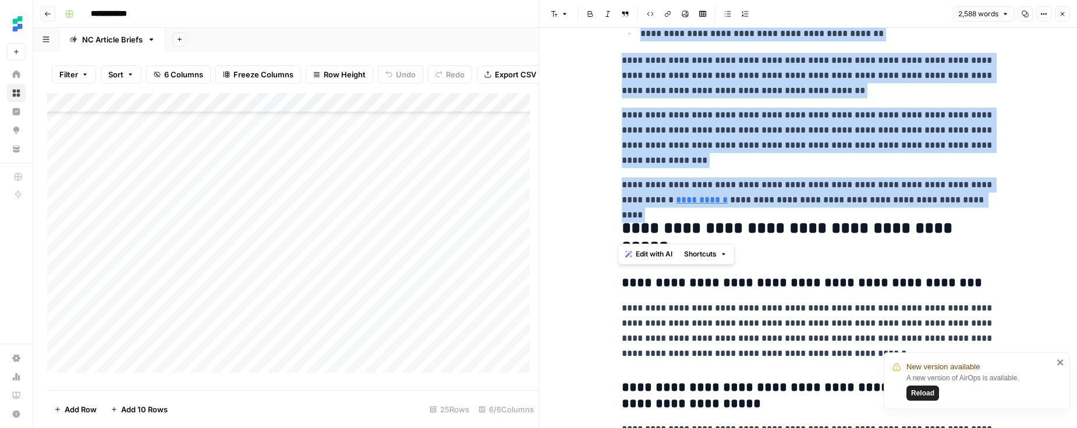
drag, startPoint x: 768, startPoint y: 289, endPoint x: 1003, endPoint y: 210, distance: 248.3
copy div "**********"
